Goal: Information Seeking & Learning: Stay updated

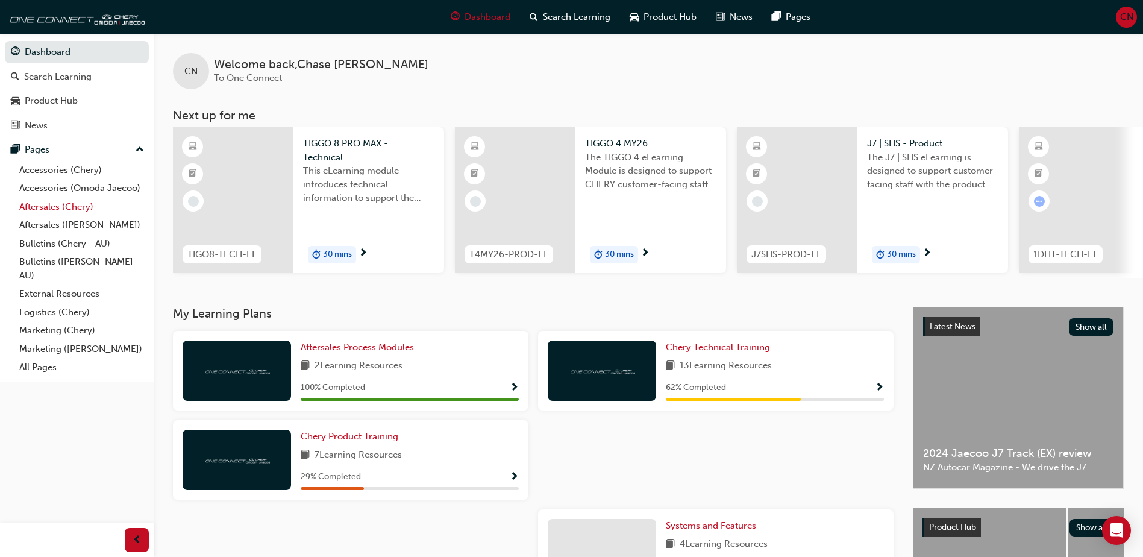
click at [75, 207] on link "Aftersales (Chery)" at bounding box center [81, 207] width 134 height 19
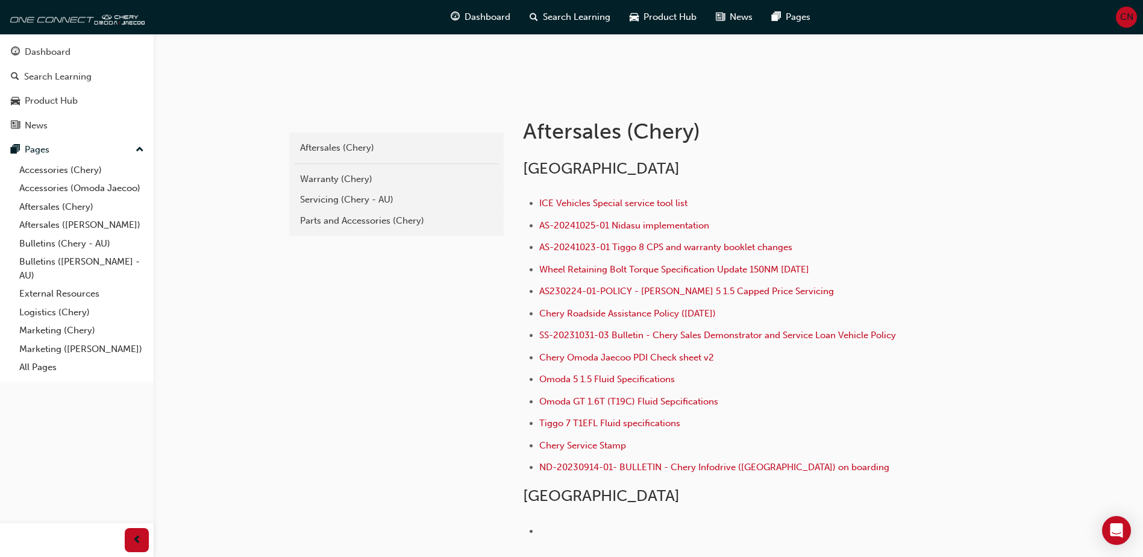
scroll to position [241, 0]
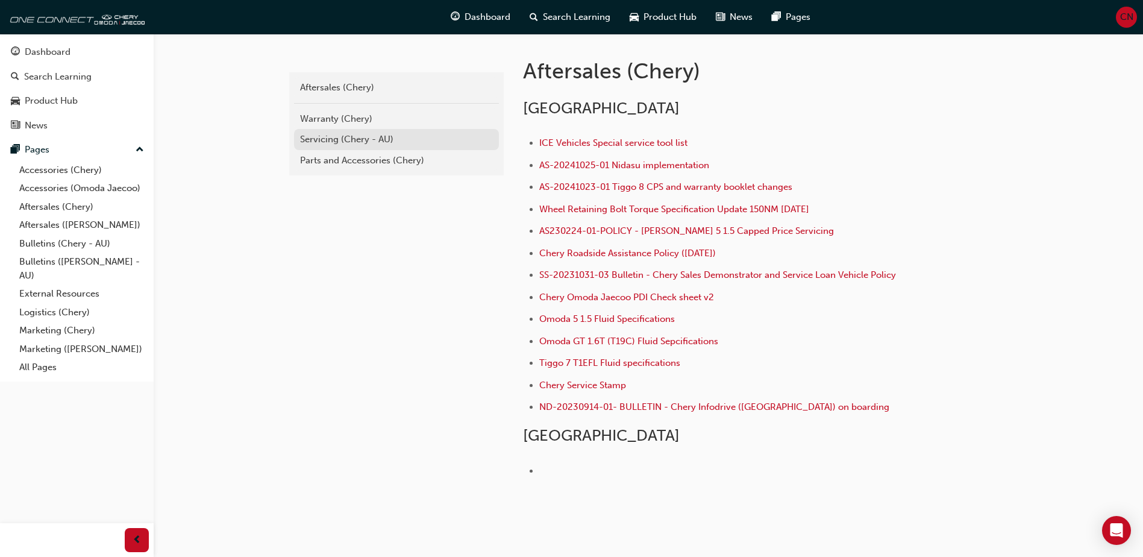
click at [335, 144] on div "Servicing (Chery - AU)" at bounding box center [396, 140] width 193 height 14
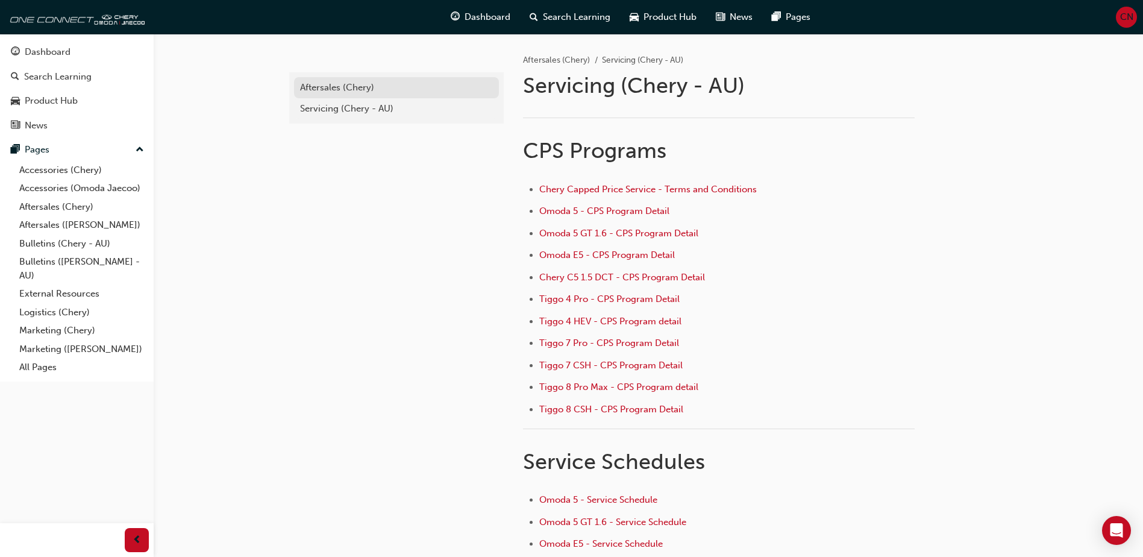
click at [333, 92] on div "Aftersales (Chery)" at bounding box center [396, 88] width 193 height 14
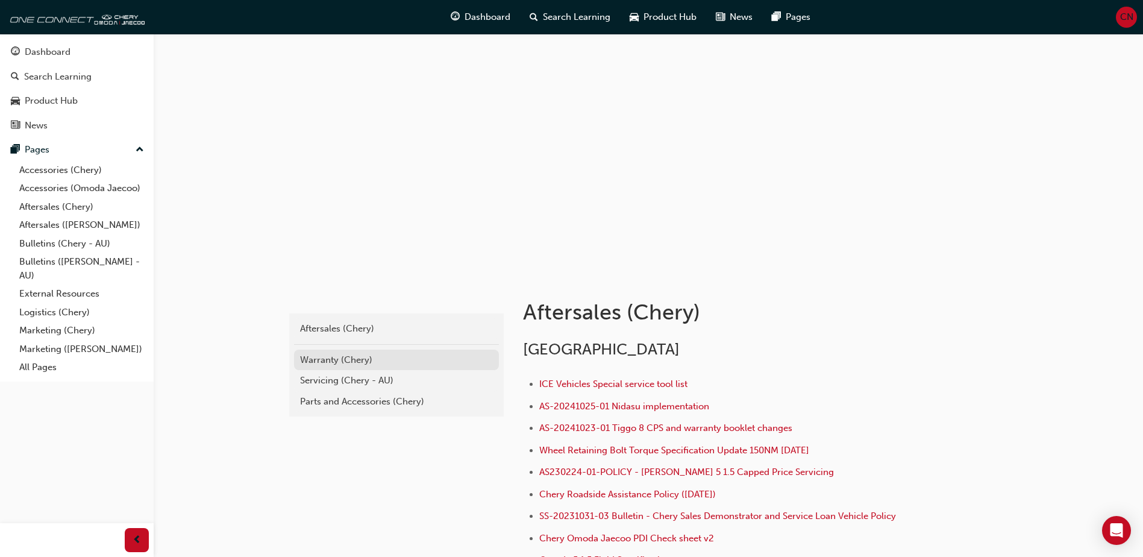
click at [354, 363] on div "Warranty (Chery)" at bounding box center [396, 360] width 193 height 14
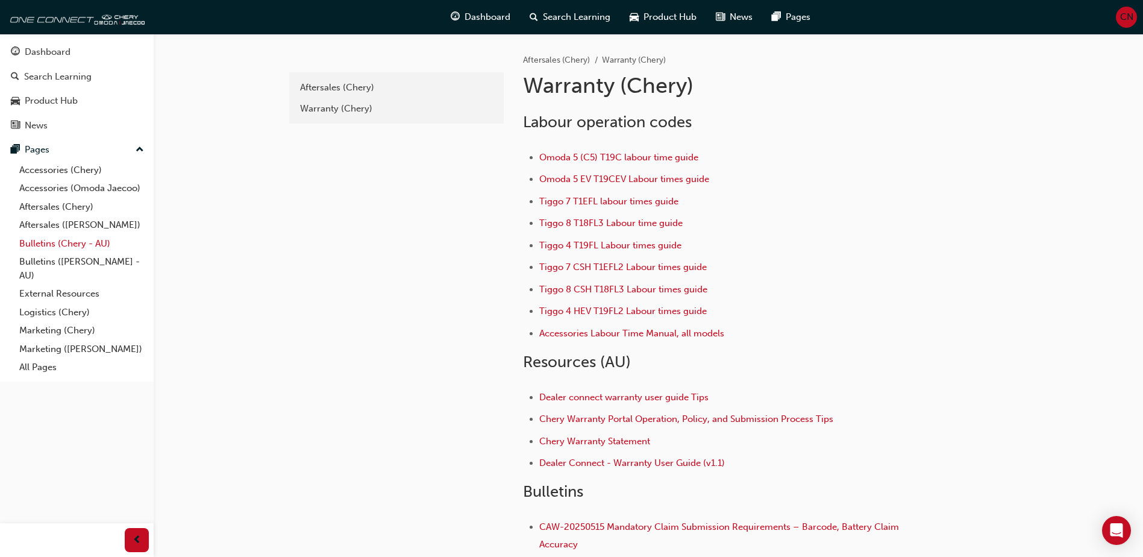
click at [58, 246] on link "Bulletins (Chery - AU)" at bounding box center [81, 243] width 134 height 19
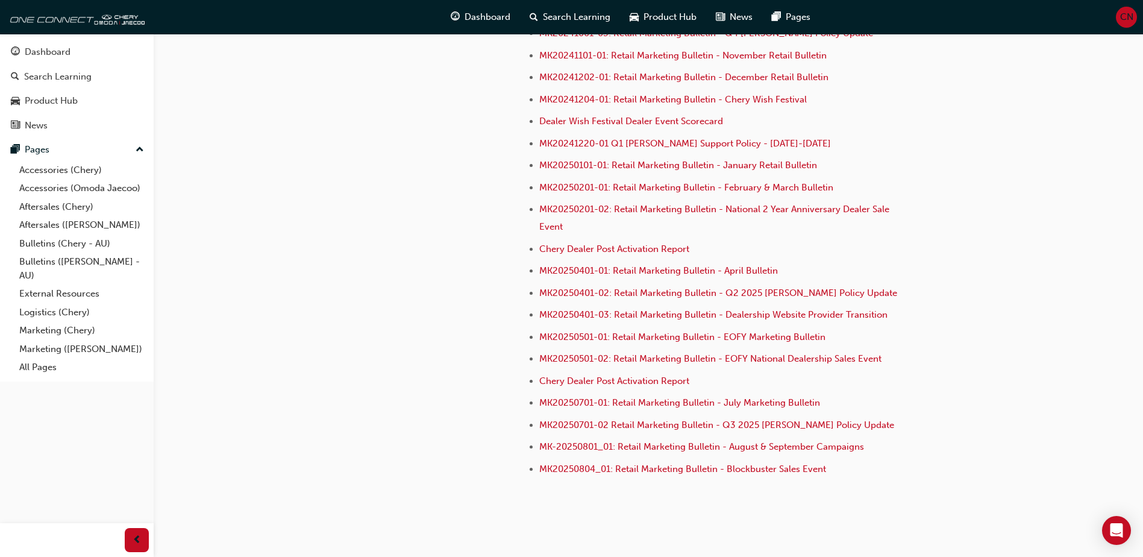
scroll to position [3438, 0]
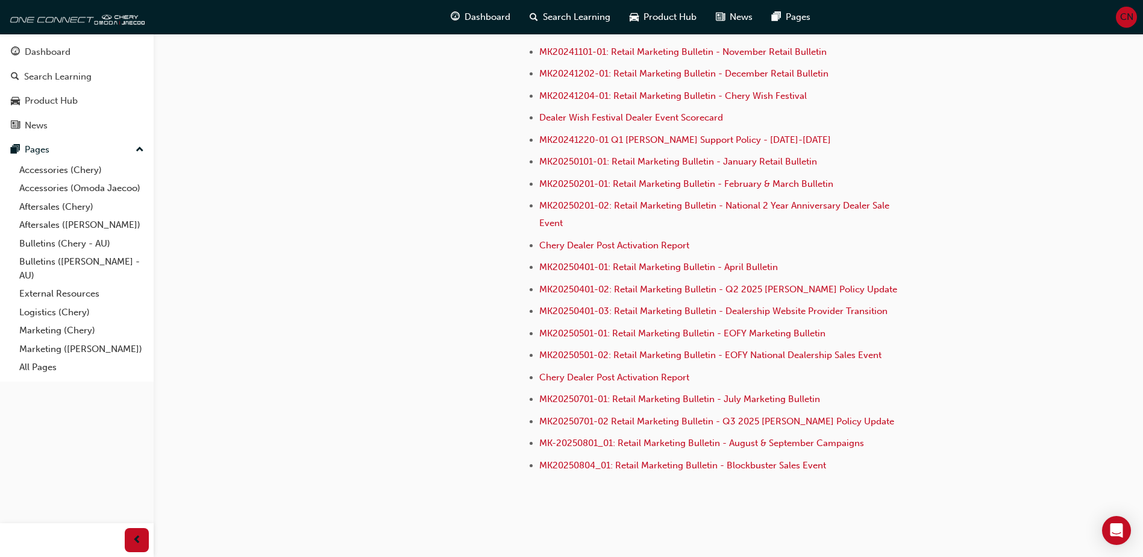
click at [77, 246] on link "Bulletins (Chery - AU)" at bounding box center [81, 243] width 134 height 19
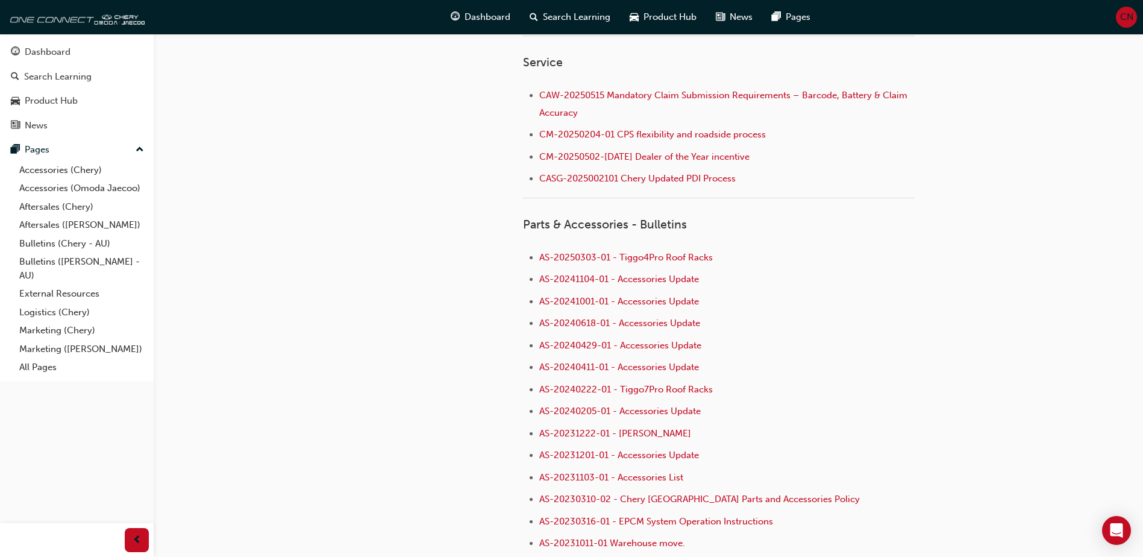
scroll to position [728, 0]
